Goal: Task Accomplishment & Management: Manage account settings

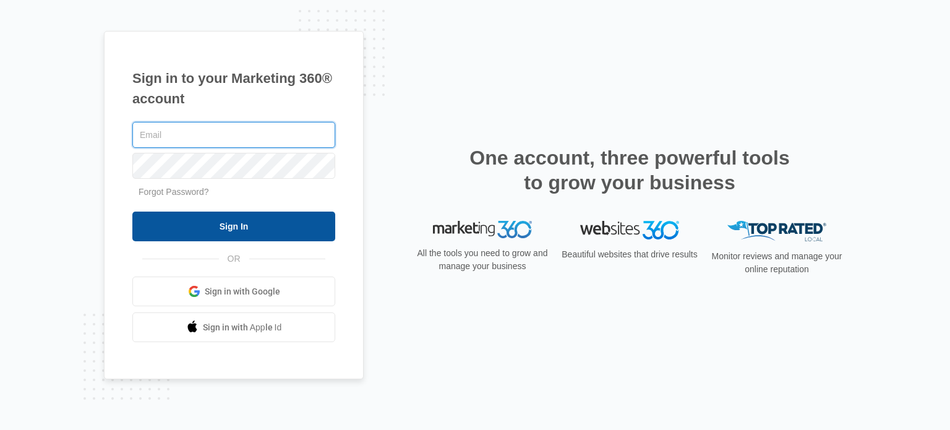
type input "[EMAIL_ADDRESS][DOMAIN_NAME]"
click at [301, 221] on input "Sign In" at bounding box center [233, 227] width 203 height 30
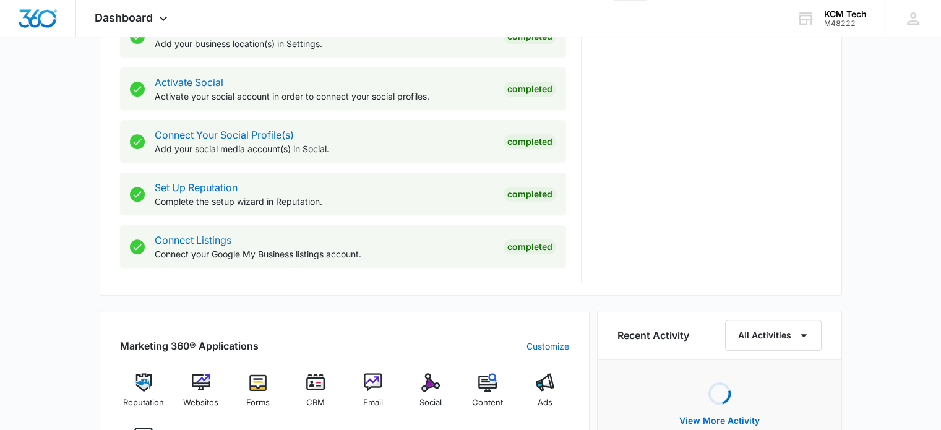
scroll to position [618, 0]
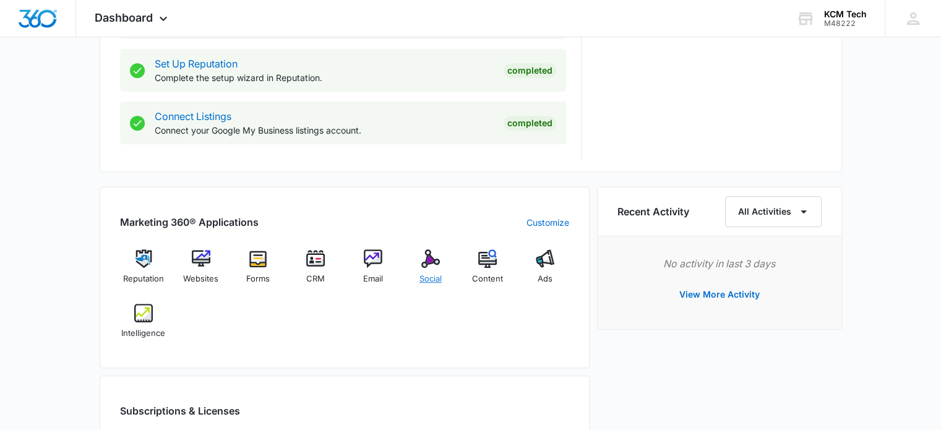
click at [424, 268] on div "Social" at bounding box center [430, 271] width 48 height 45
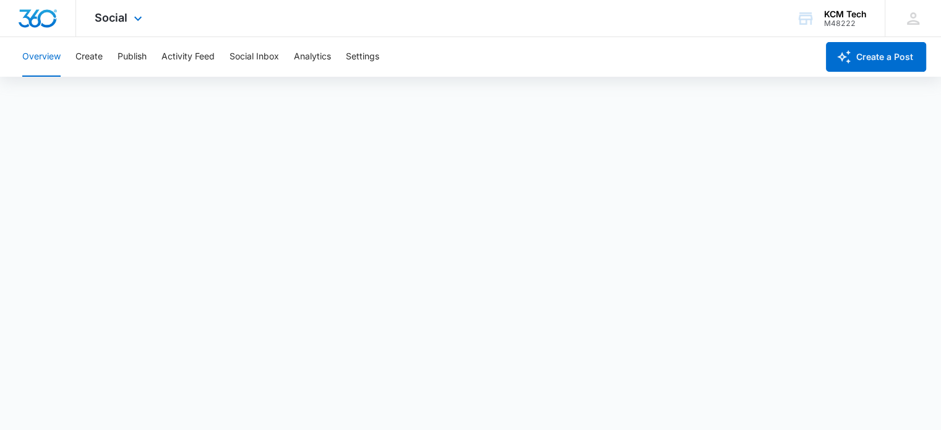
scroll to position [3, 0]
click at [853, 14] on div "KCM Tech" at bounding box center [845, 14] width 43 height 10
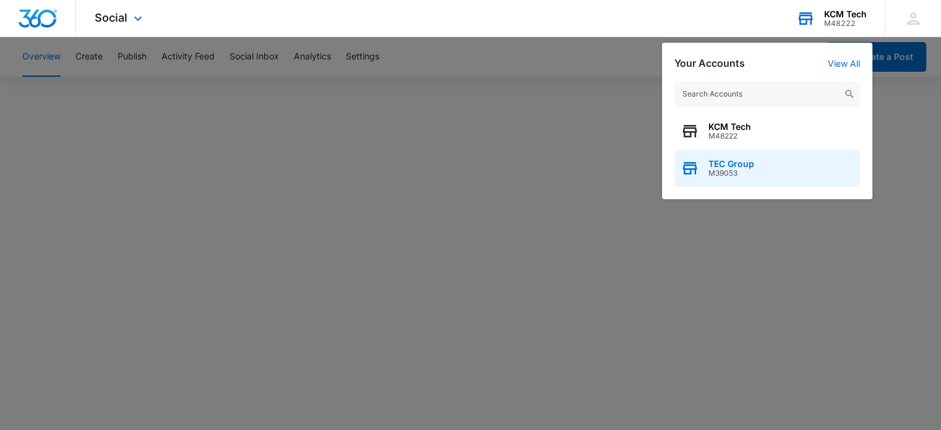
click at [737, 170] on span "M39053" at bounding box center [731, 173] width 46 height 9
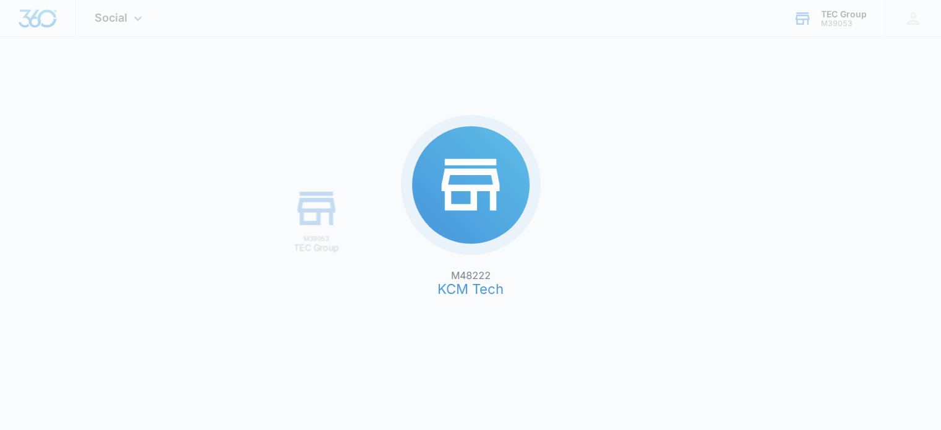
scroll to position [0, 0]
